Goal: Navigation & Orientation: Find specific page/section

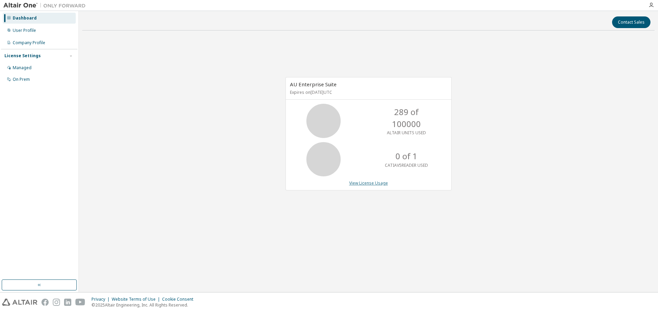
click at [373, 183] on link "View License Usage" at bounding box center [368, 183] width 39 height 6
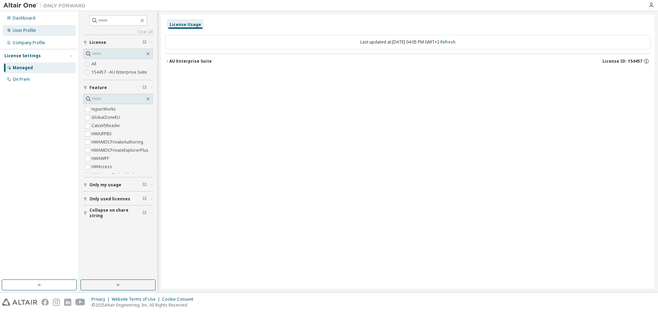
click at [25, 30] on div "User Profile" at bounding box center [24, 30] width 23 height 5
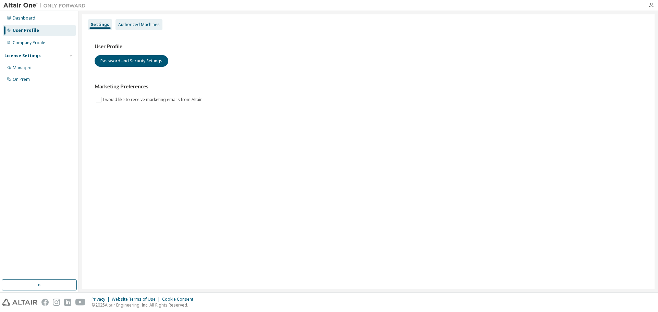
click at [135, 25] on div "Authorized Machines" at bounding box center [138, 24] width 41 height 5
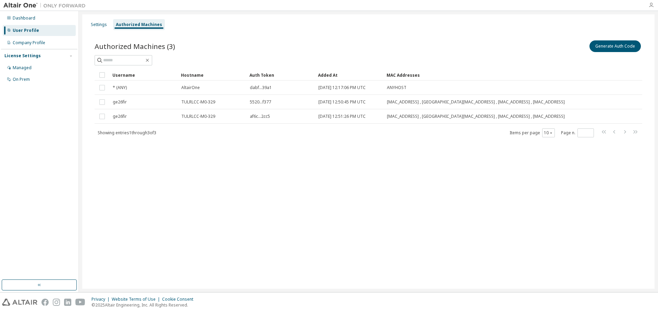
click at [651, 5] on icon "button" at bounding box center [650, 4] width 5 height 5
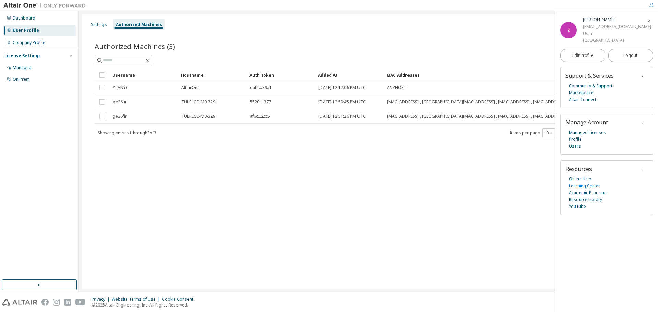
click at [588, 187] on link "Learning Center" at bounding box center [584, 186] width 31 height 7
